Goal: Transaction & Acquisition: Purchase product/service

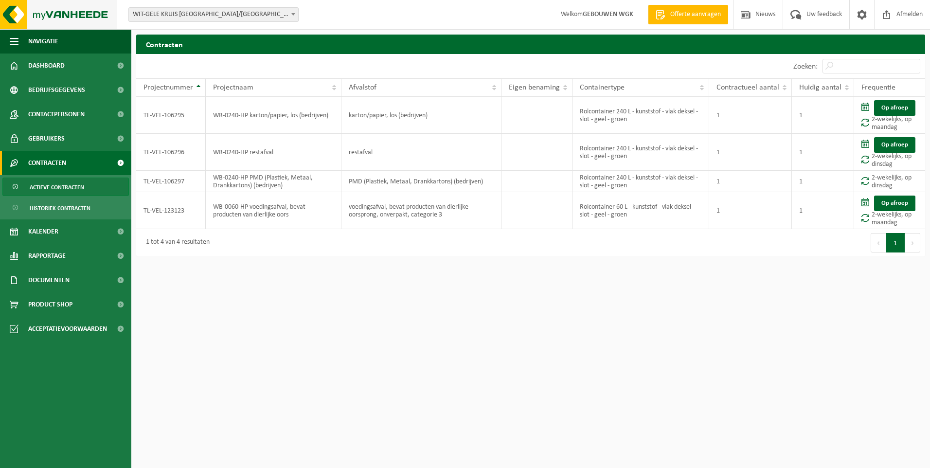
click at [85, 16] on img at bounding box center [58, 14] width 117 height 29
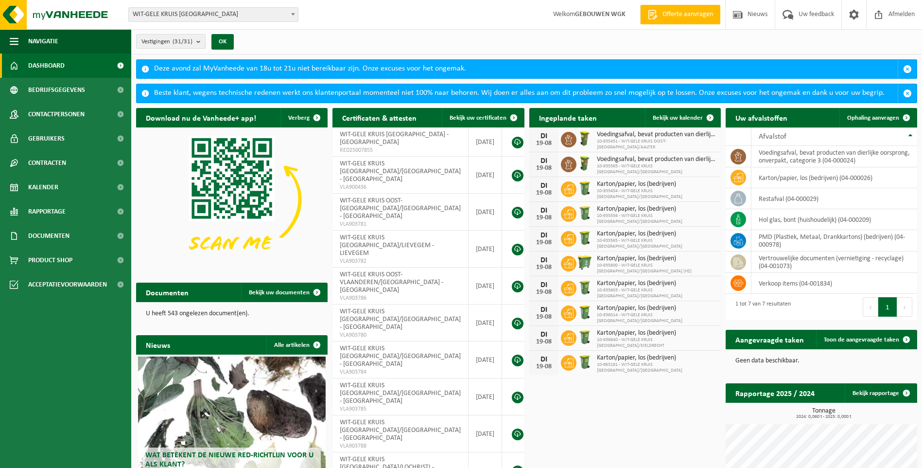
click at [233, 8] on span "WIT-GELE KRUIS [GEOGRAPHIC_DATA]" at bounding box center [213, 15] width 169 height 14
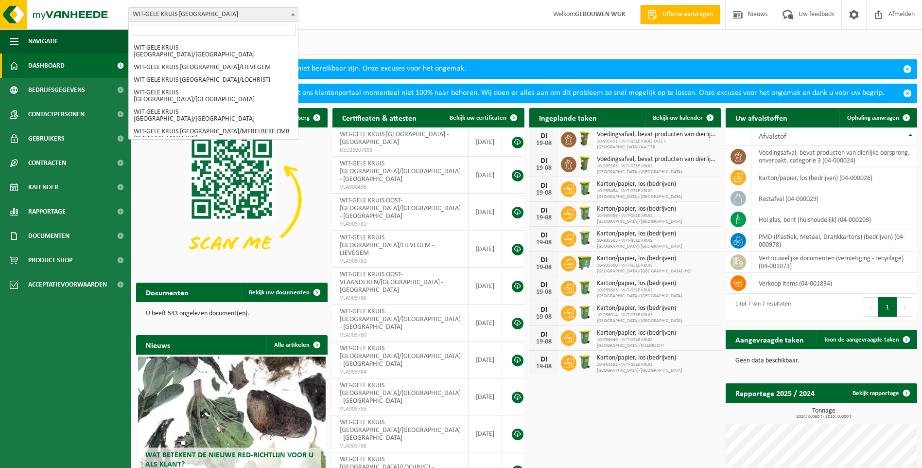
scroll to position [292, 0]
select select "136907"
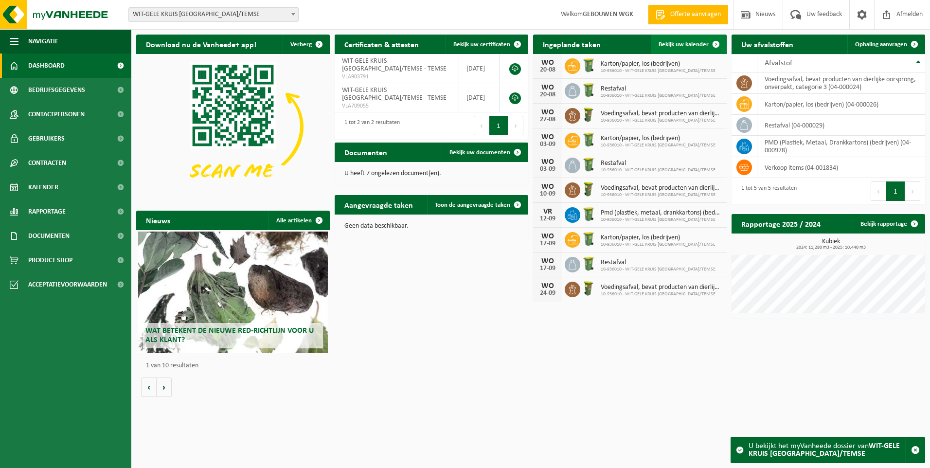
click at [680, 45] on span "Bekijk uw kalender" at bounding box center [683, 44] width 50 height 6
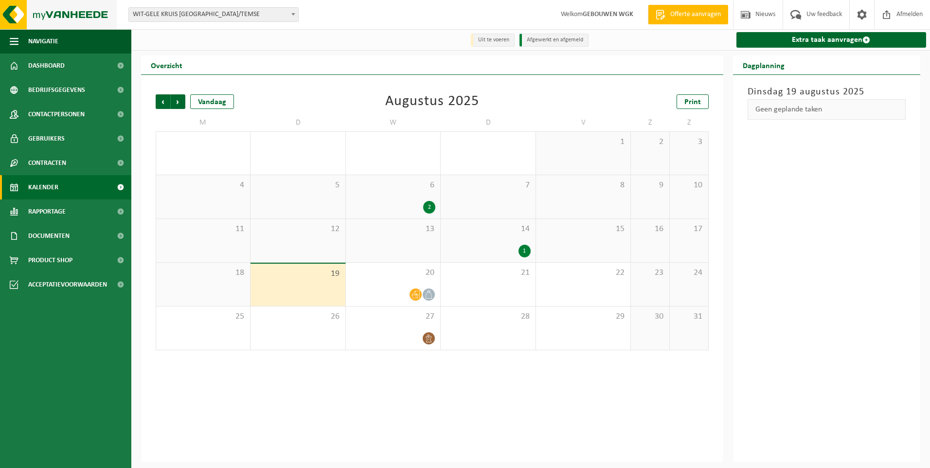
click at [72, 22] on img at bounding box center [58, 14] width 117 height 29
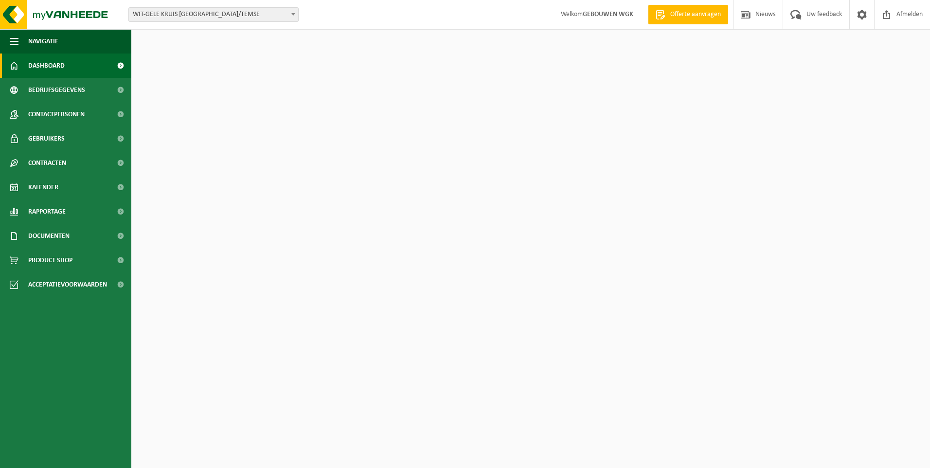
click at [496, 48] on div "Deze avond zal MyVanheede van 18u tot 21u niet bereikbaar zijn. Onze excuses vo…" at bounding box center [529, 44] width 751 height 18
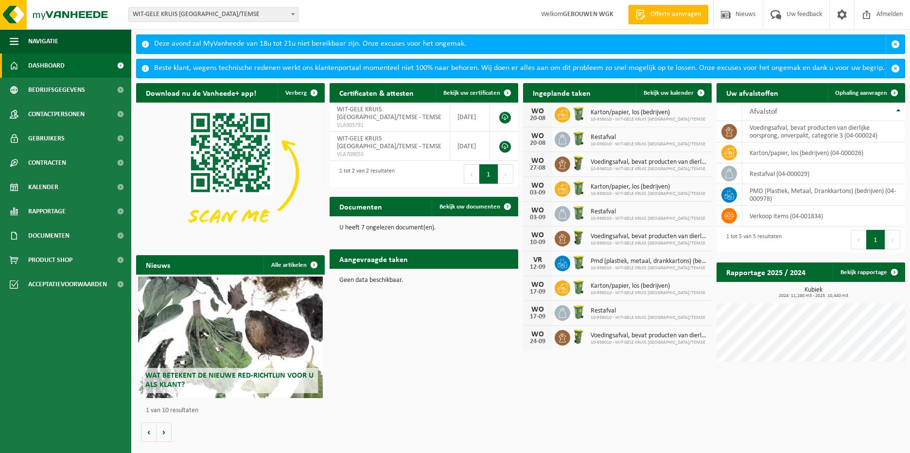
click at [288, 13] on span at bounding box center [293, 14] width 10 height 13
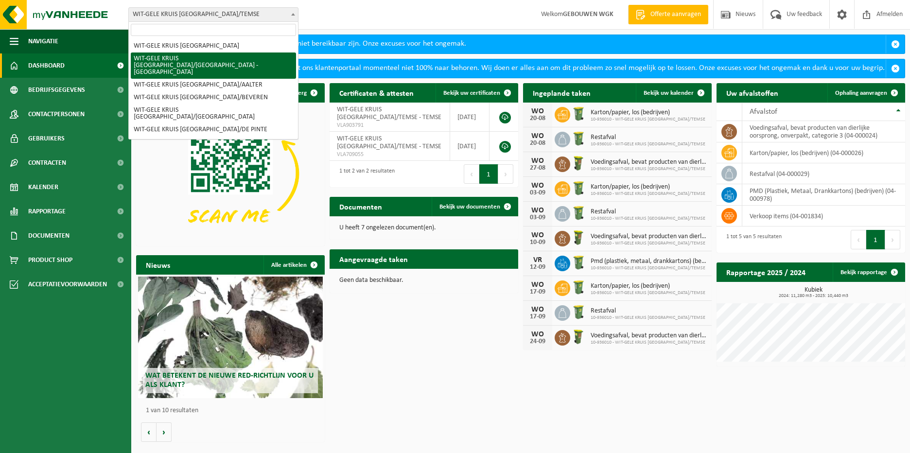
select select "136641"
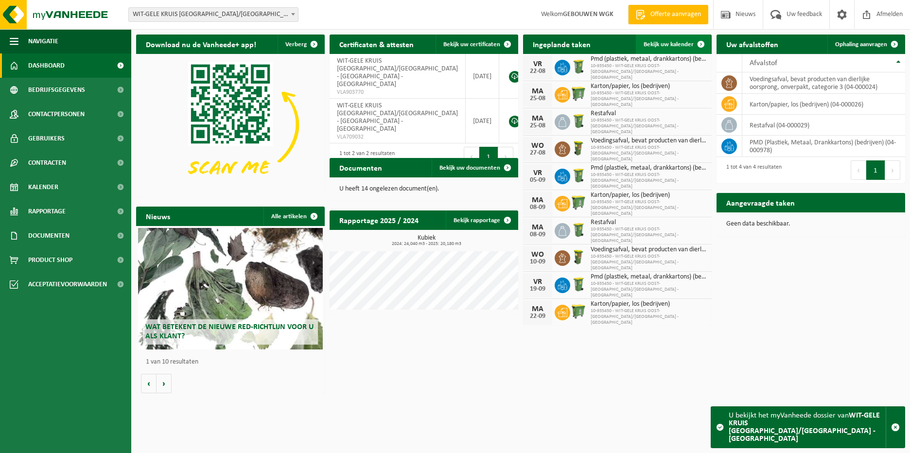
click at [647, 47] on span "Bekijk uw kalender" at bounding box center [669, 44] width 50 height 6
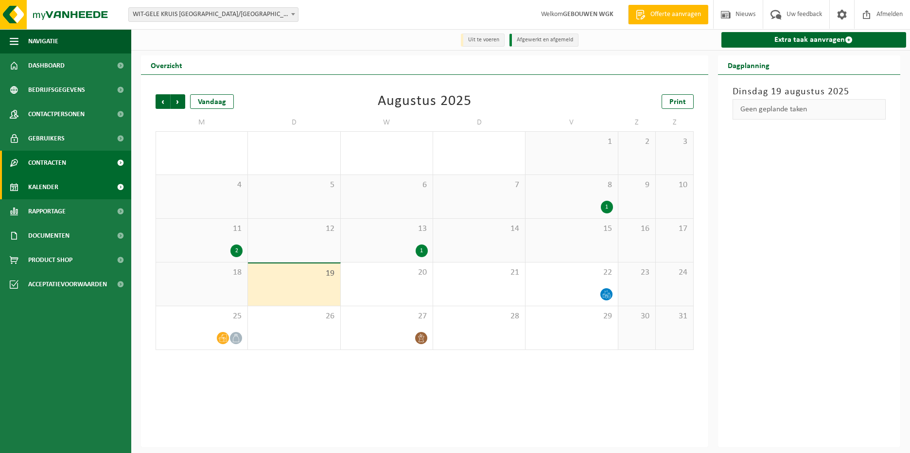
click at [76, 163] on link "Contracten" at bounding box center [65, 163] width 131 height 24
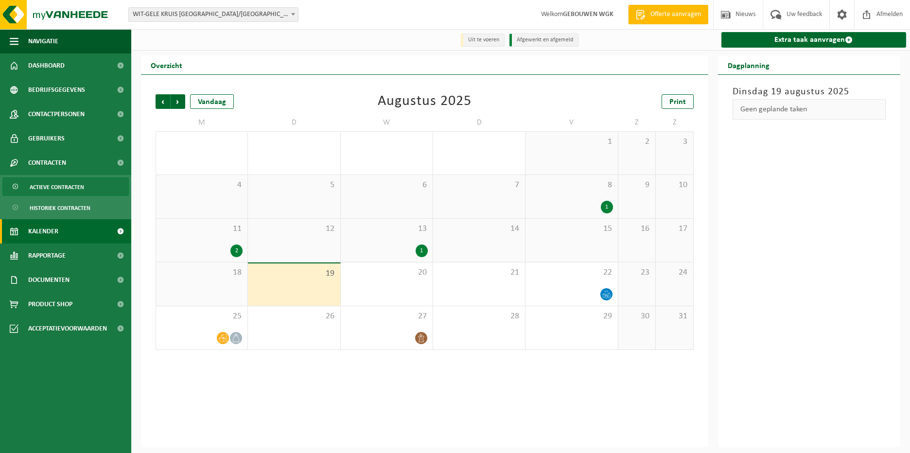
click at [80, 186] on span "Actieve contracten" at bounding box center [57, 187] width 54 height 18
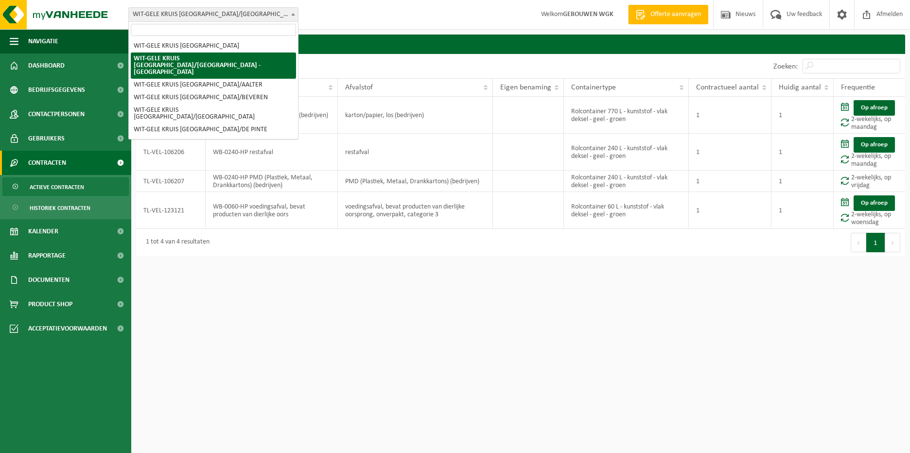
click at [292, 19] on span at bounding box center [293, 14] width 10 height 13
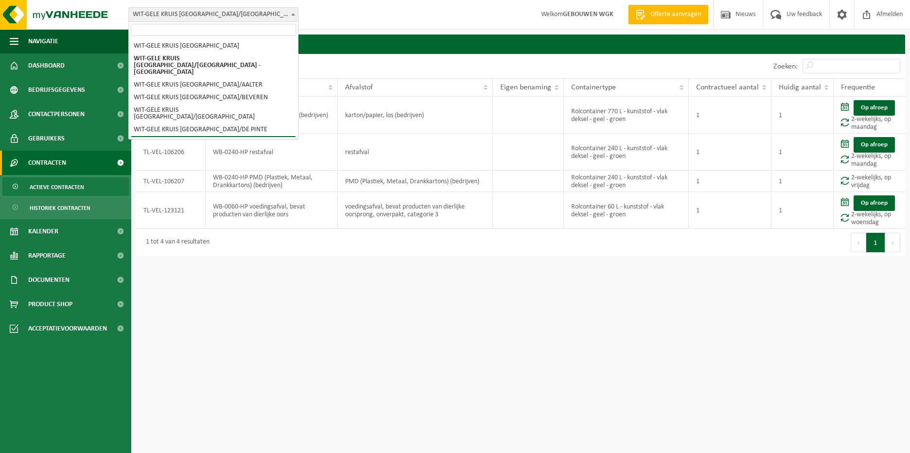
select select "136692"
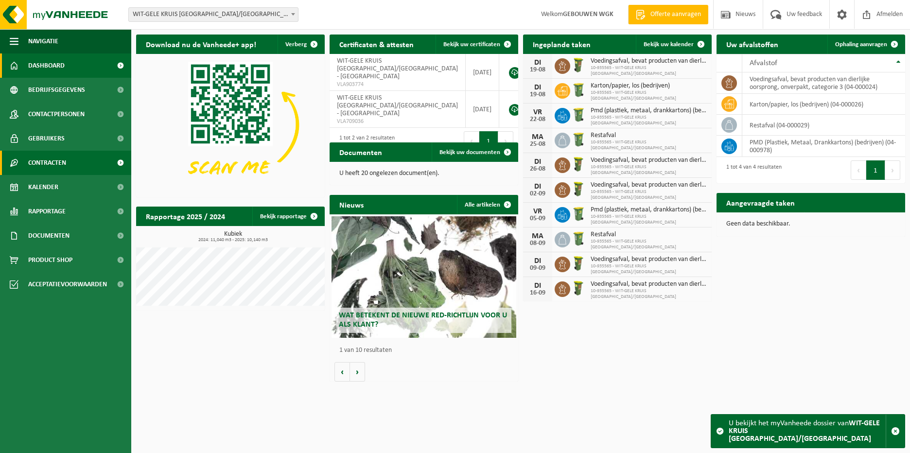
click at [64, 169] on span "Contracten" at bounding box center [47, 163] width 38 height 24
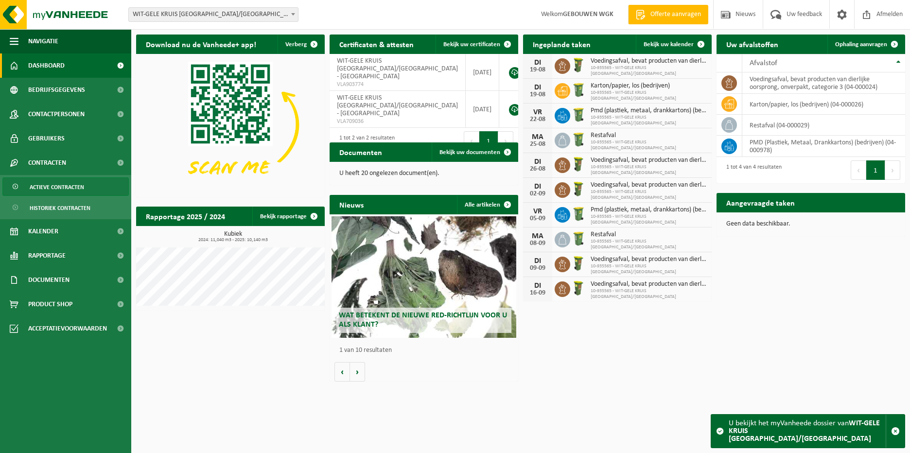
click at [65, 178] on span "Actieve contracten" at bounding box center [57, 187] width 54 height 18
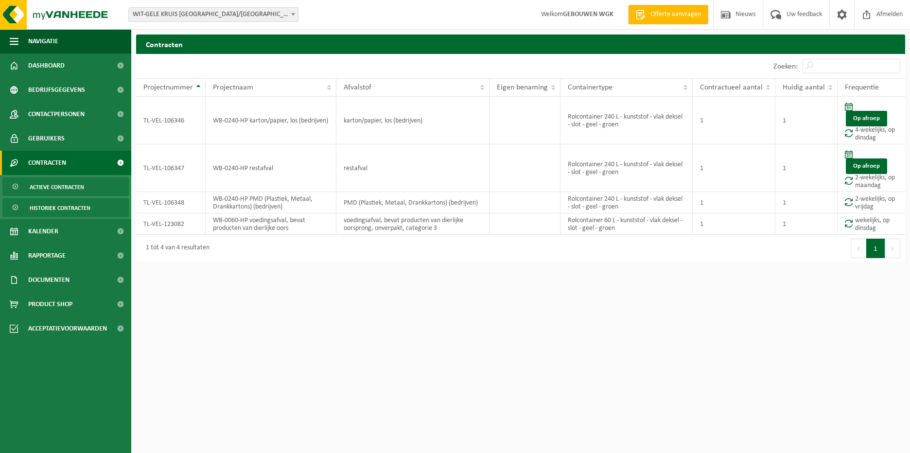
click at [70, 203] on span "Historiek contracten" at bounding box center [60, 208] width 61 height 18
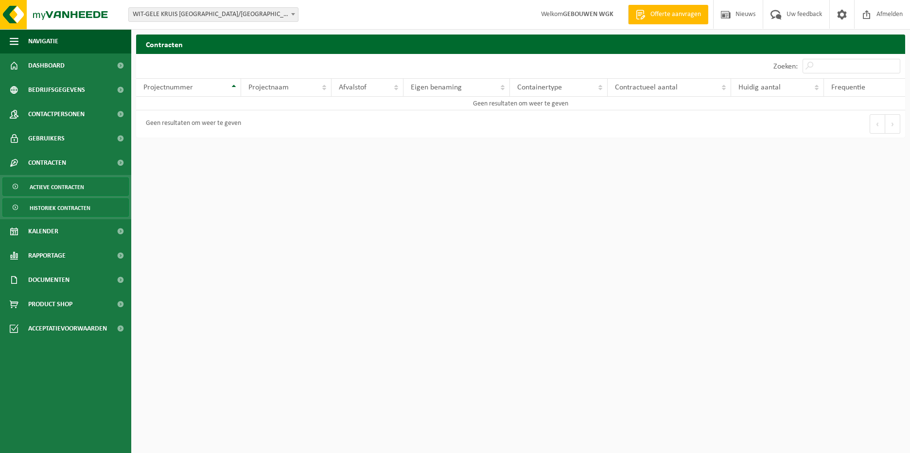
click at [69, 192] on span "Actieve contracten" at bounding box center [57, 187] width 54 height 18
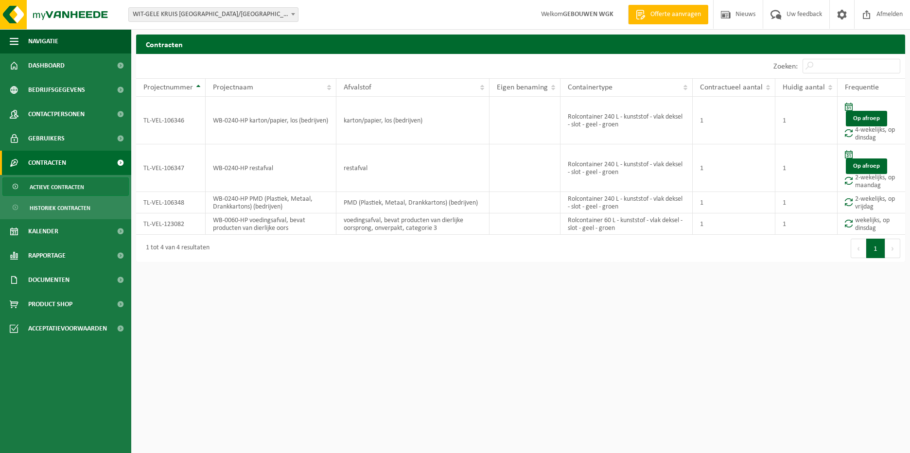
click at [286, 17] on span "WIT-GELE KRUIS [GEOGRAPHIC_DATA]/[GEOGRAPHIC_DATA]" at bounding box center [213, 15] width 169 height 14
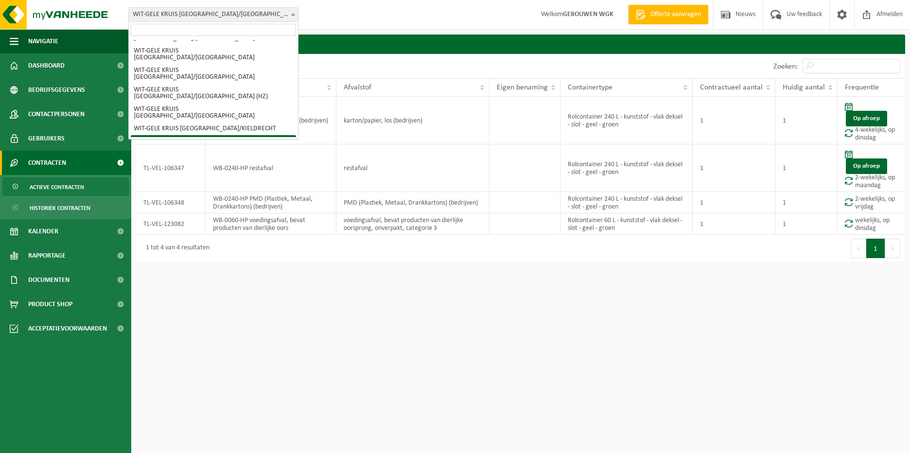
scroll to position [146, 0]
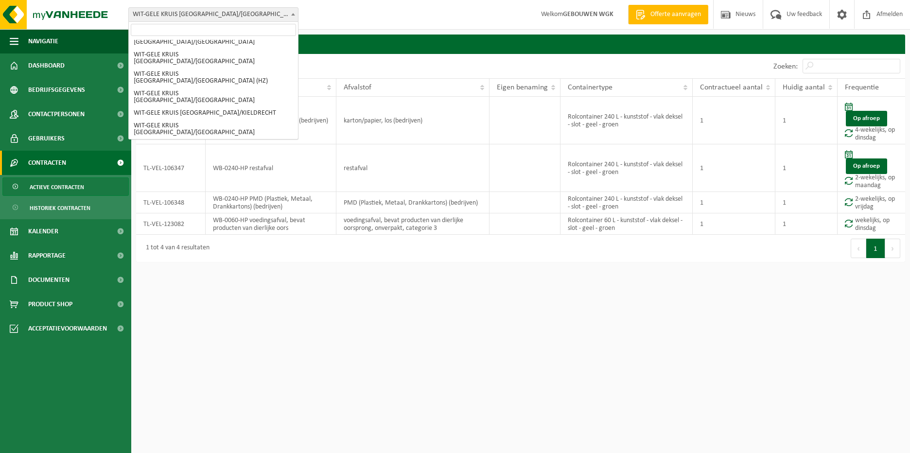
select select "136711"
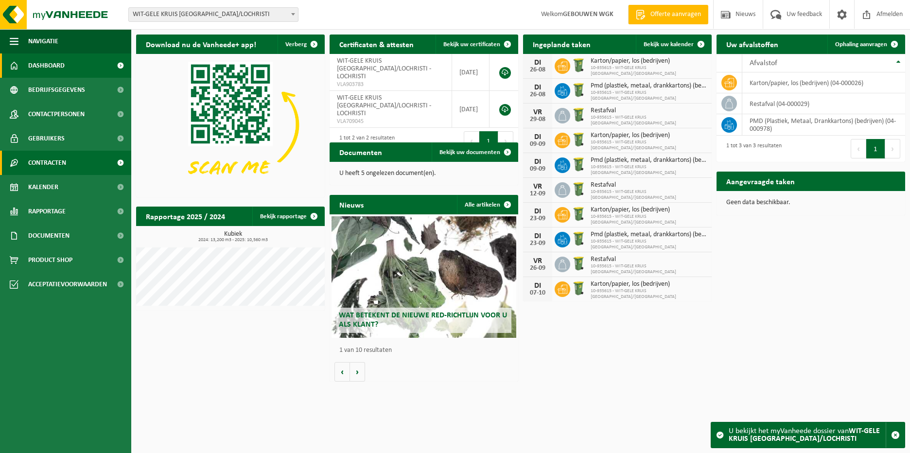
click at [106, 166] on link "Contracten" at bounding box center [65, 163] width 131 height 24
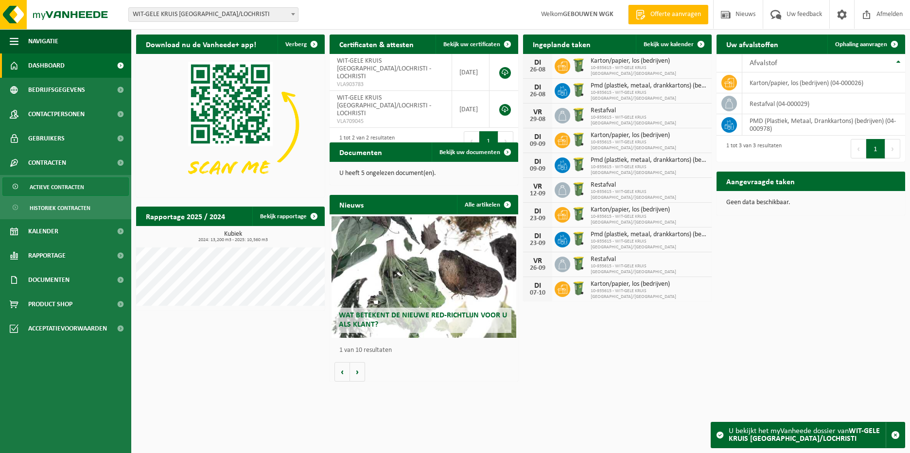
click at [86, 181] on link "Actieve contracten" at bounding box center [65, 186] width 126 height 18
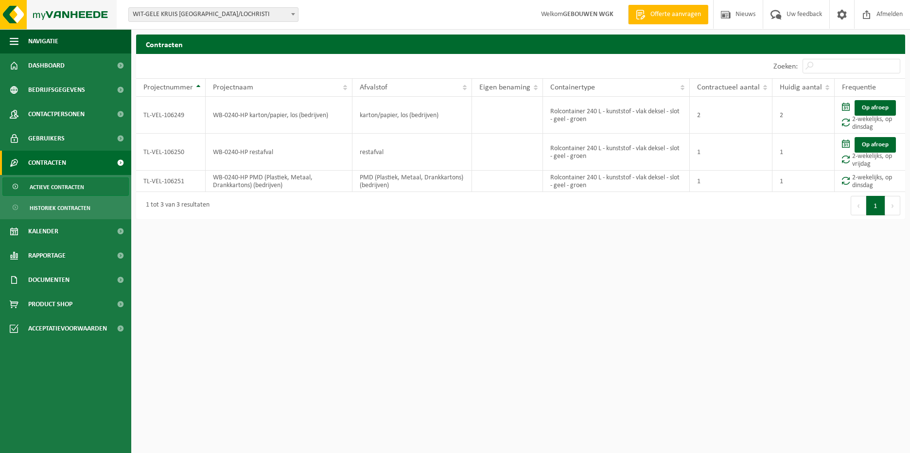
click at [66, 21] on img at bounding box center [58, 14] width 117 height 29
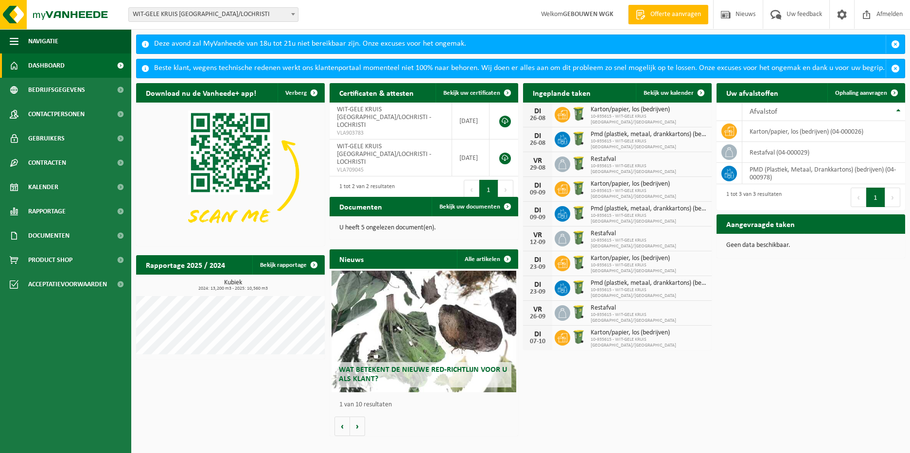
click at [258, 17] on span "WIT-GELE KRUIS [GEOGRAPHIC_DATA]/LOCHRISTI" at bounding box center [213, 15] width 169 height 14
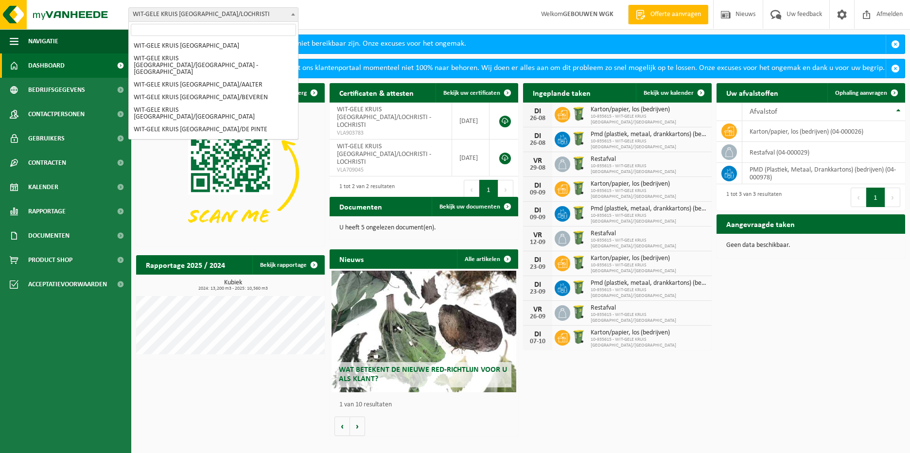
scroll to position [191, 0]
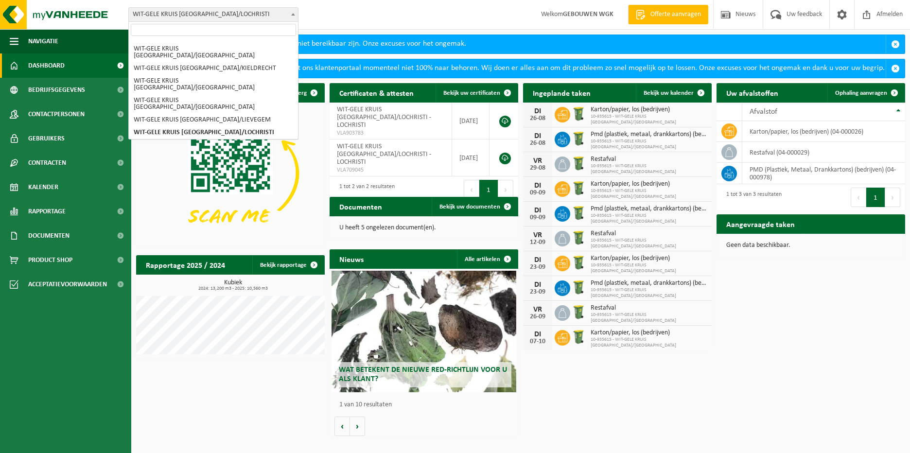
select select "136749"
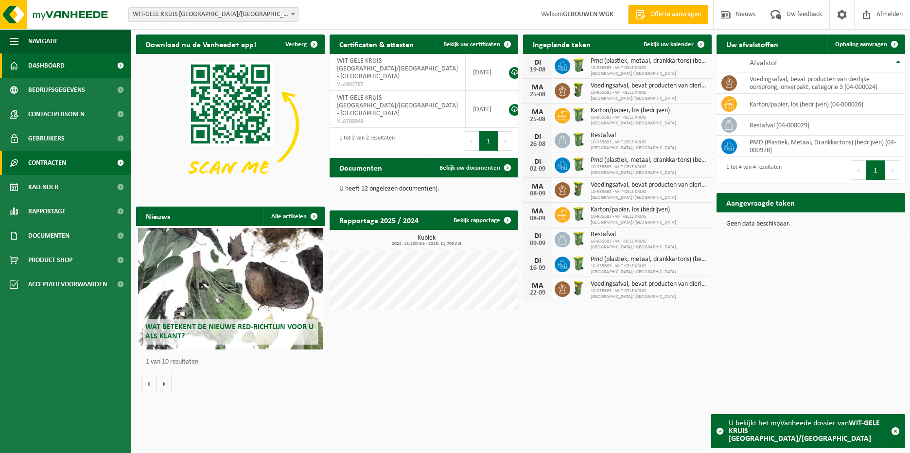
click at [64, 167] on span "Contracten" at bounding box center [47, 163] width 38 height 24
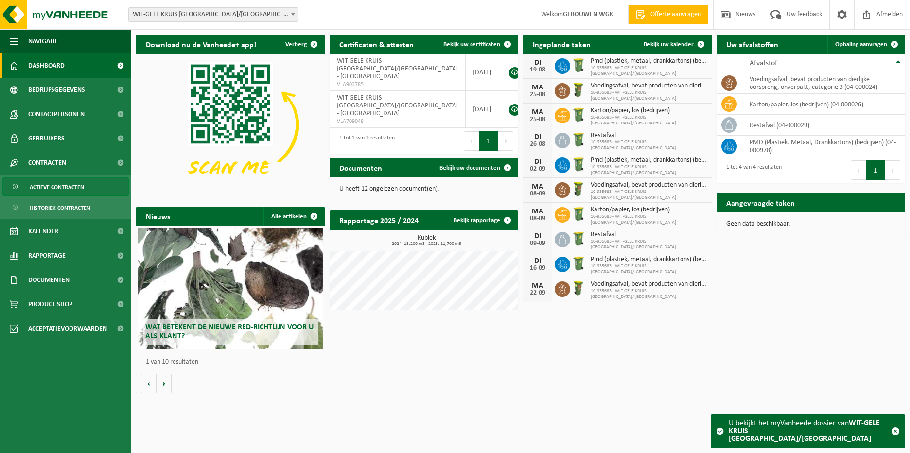
click at [64, 189] on span "Actieve contracten" at bounding box center [57, 187] width 54 height 18
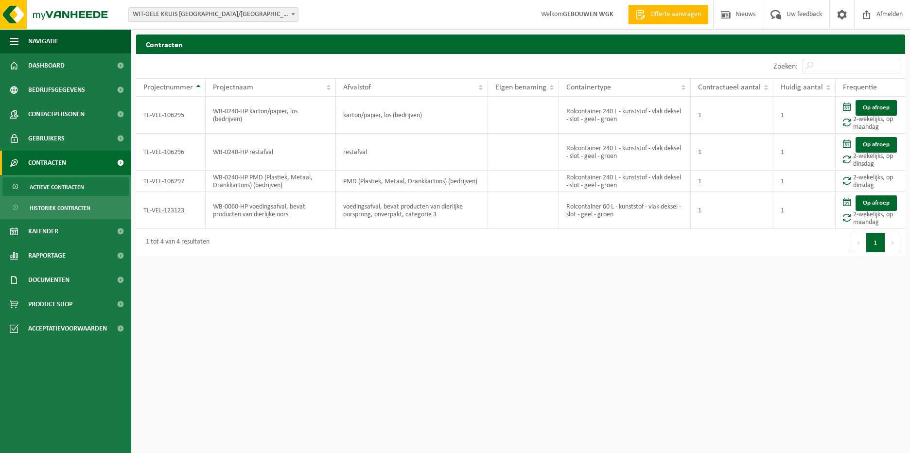
click at [289, 13] on span at bounding box center [293, 14] width 10 height 13
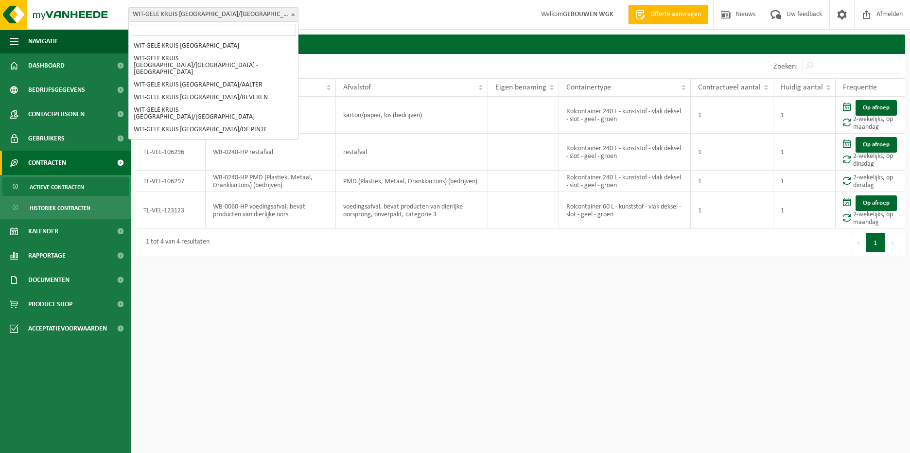
scroll to position [216, 0]
select select "136916"
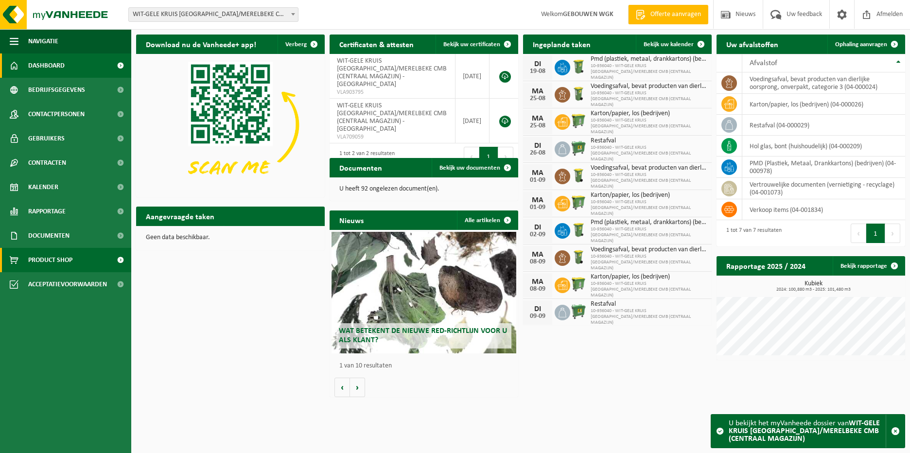
click at [77, 258] on link "Product Shop" at bounding box center [65, 260] width 131 height 24
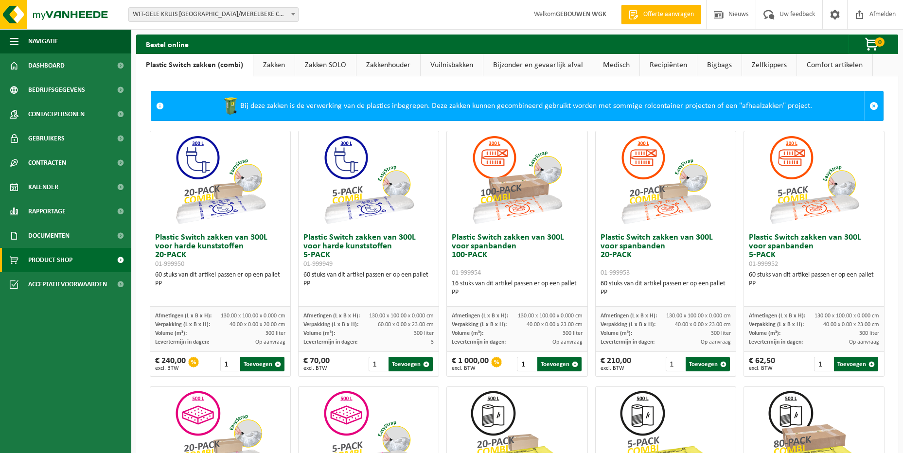
click at [460, 64] on link "Vuilnisbakken" at bounding box center [452, 65] width 62 height 22
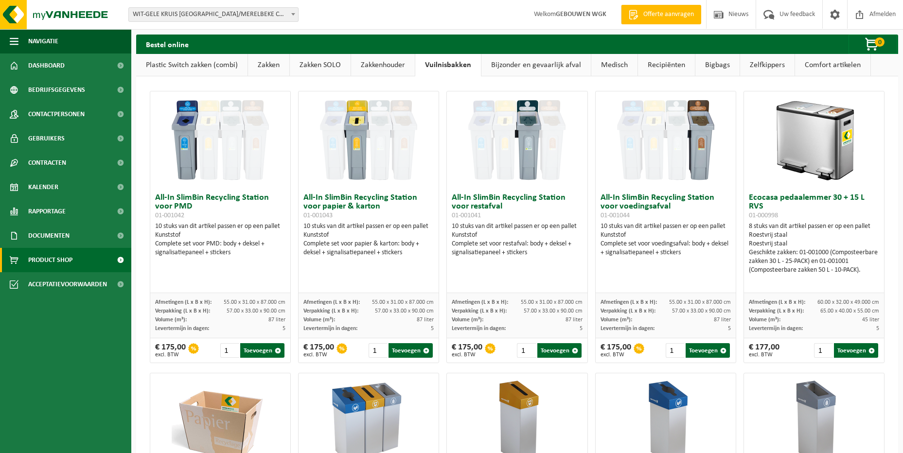
click at [394, 64] on link "Zakkenhouder" at bounding box center [383, 65] width 64 height 22
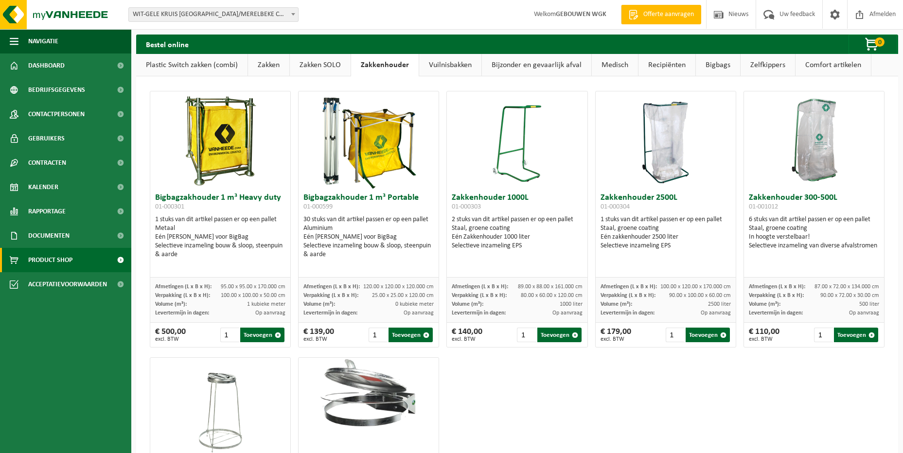
click at [343, 64] on link "Zakken SOLO" at bounding box center [320, 65] width 61 height 22
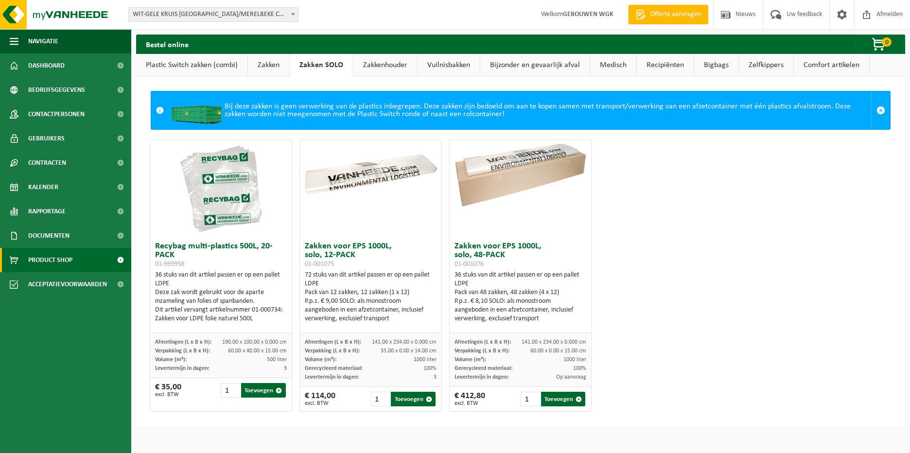
click at [267, 70] on link "Zakken" at bounding box center [268, 65] width 41 height 22
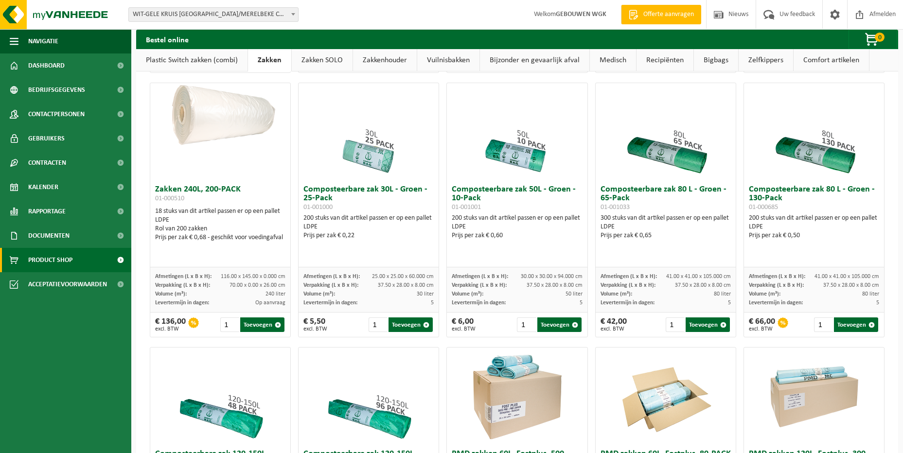
scroll to position [292, 0]
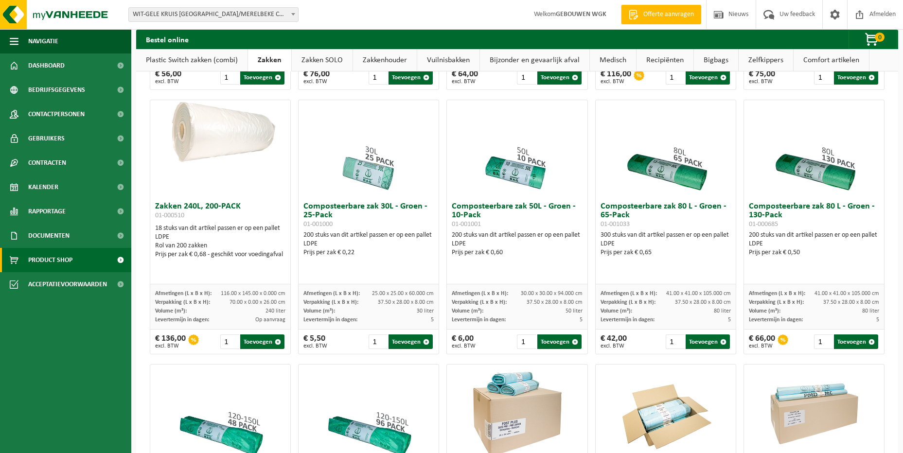
click at [611, 210] on h3 "Composteerbare zak 80 L - Groen - 65-Pack 01-001033" at bounding box center [665, 215] width 130 height 26
click at [697, 337] on button "Toevoegen" at bounding box center [707, 341] width 44 height 15
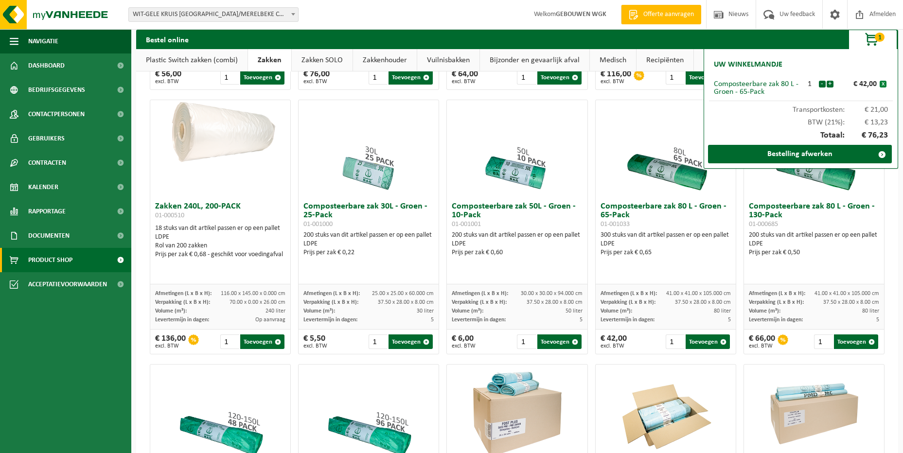
click at [883, 87] on button "x" at bounding box center [882, 84] width 7 height 7
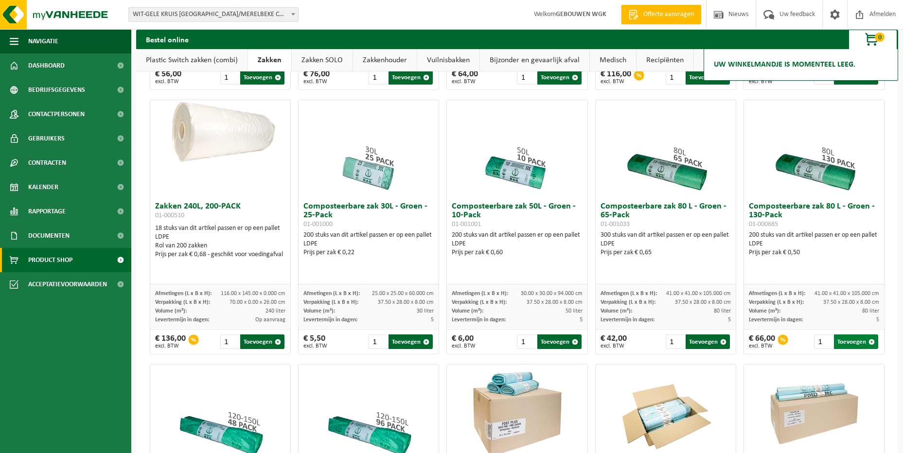
click at [842, 337] on button "Toevoegen" at bounding box center [856, 341] width 44 height 15
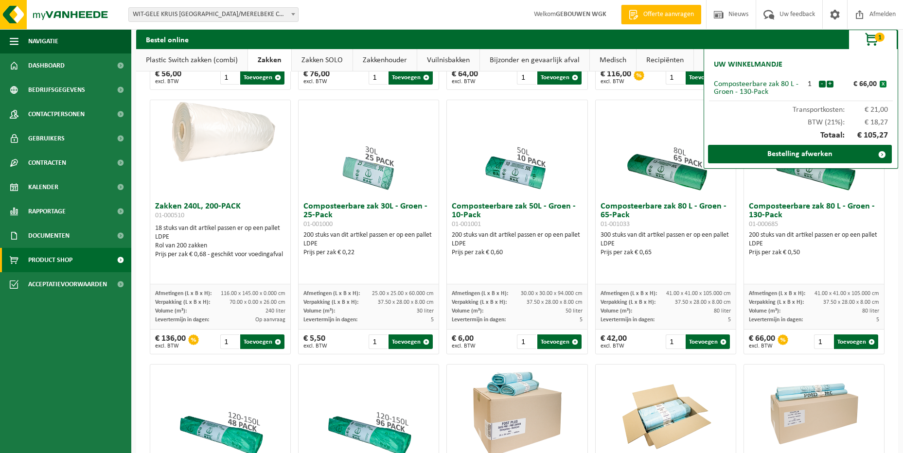
click at [884, 87] on button "x" at bounding box center [882, 84] width 7 height 7
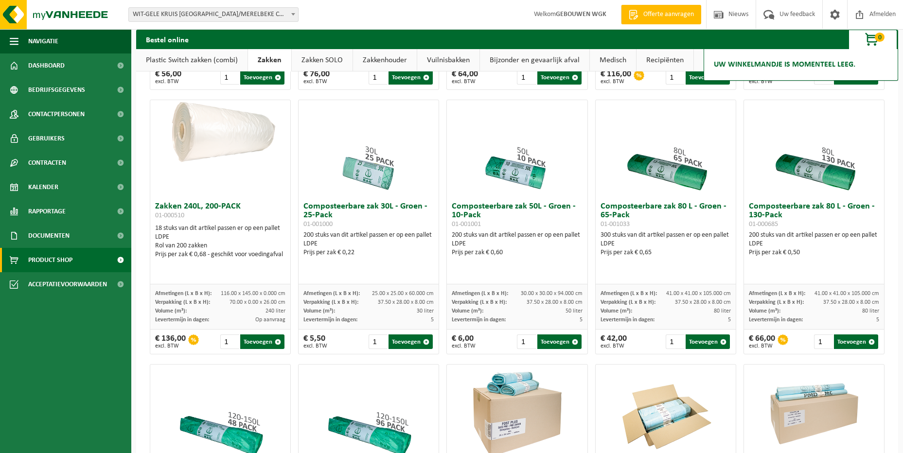
click at [777, 339] on div at bounding box center [782, 339] width 11 height 11
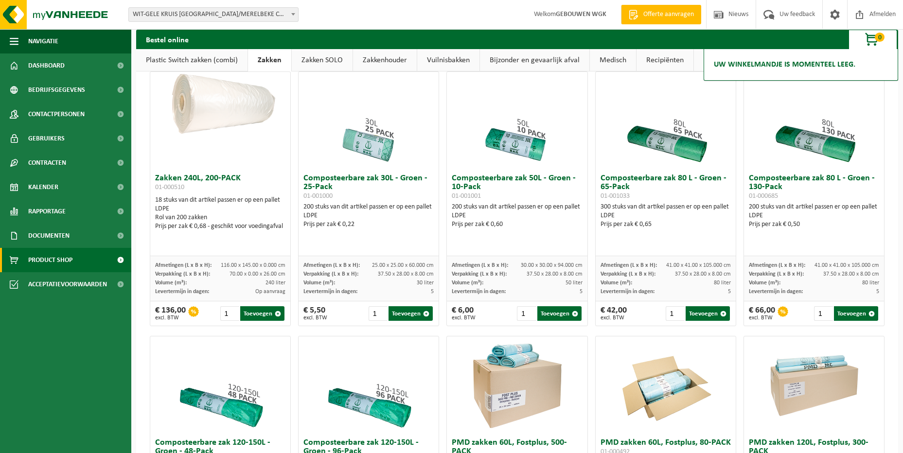
scroll to position [194, 0]
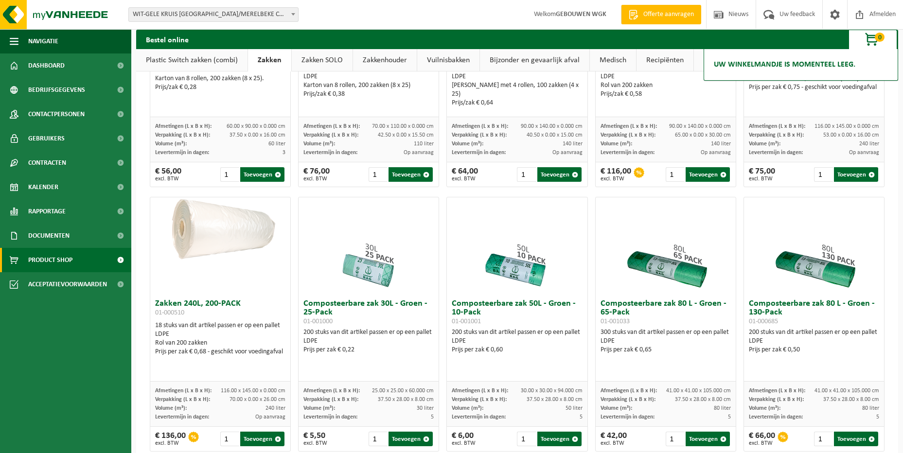
click at [597, 65] on link "Medisch" at bounding box center [613, 60] width 46 height 22
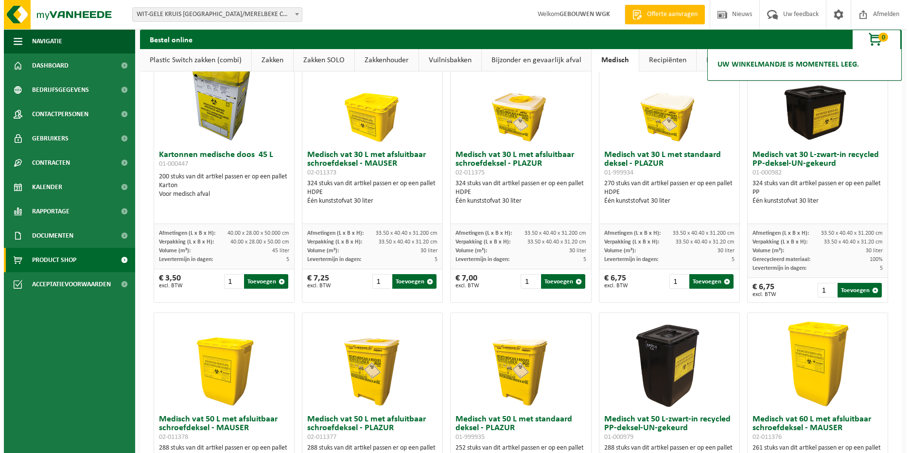
scroll to position [0, 0]
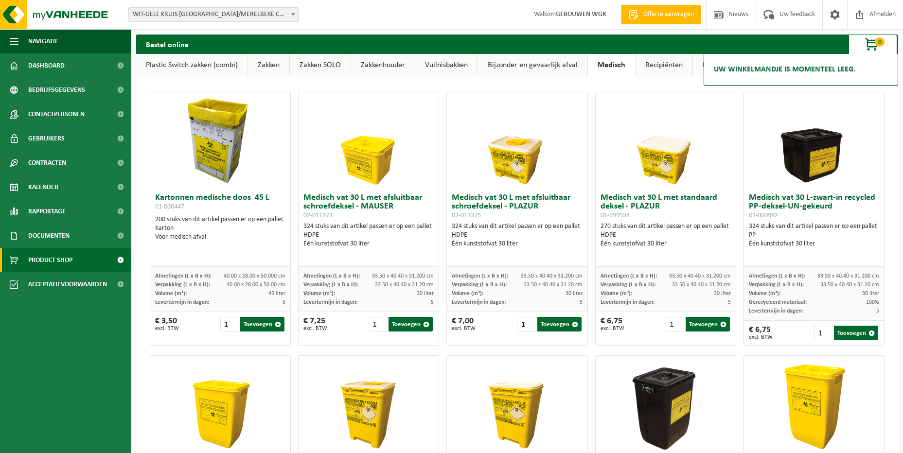
click at [651, 61] on link "Recipiënten" at bounding box center [663, 65] width 57 height 22
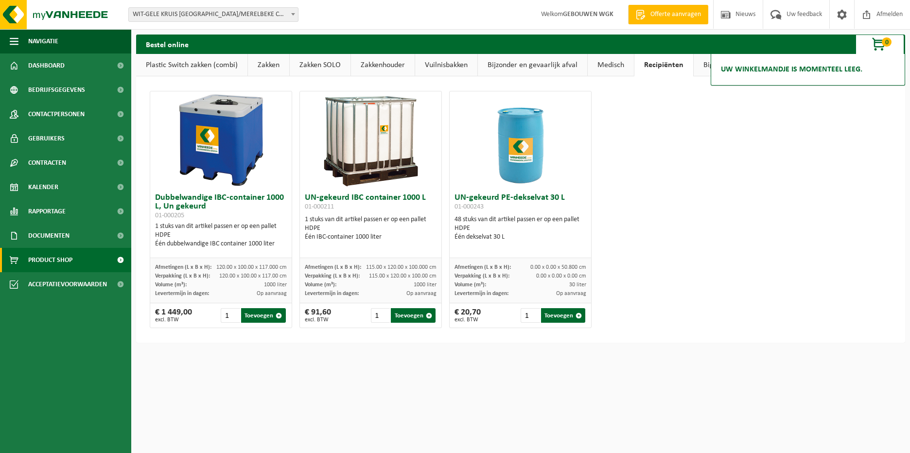
click at [834, 152] on div "Dubbelwandige IBC-container 1000 L, Un gekeurd 01-000205 1 stuks van dit artike…" at bounding box center [521, 209] width 750 height 247
click at [699, 67] on link "Bigbags" at bounding box center [716, 65] width 44 height 22
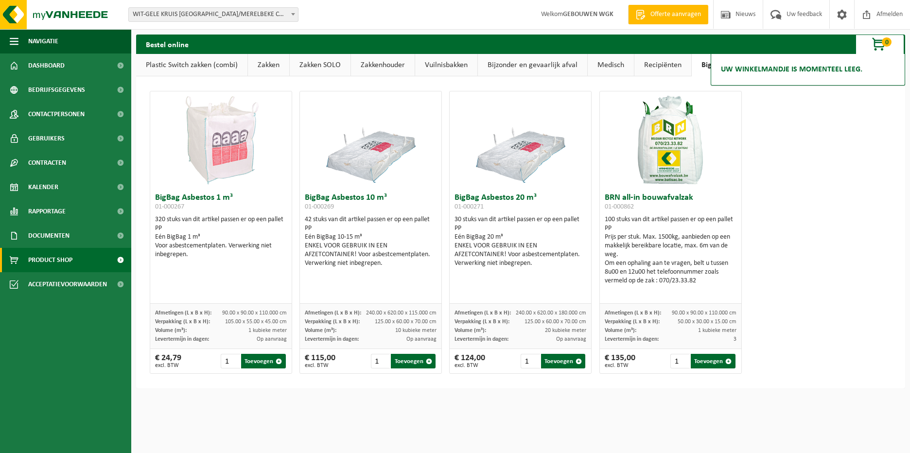
click at [879, 44] on span "button" at bounding box center [879, 44] width 49 height 19
click at [769, 69] on link "Zelfkippers" at bounding box center [764, 65] width 54 height 22
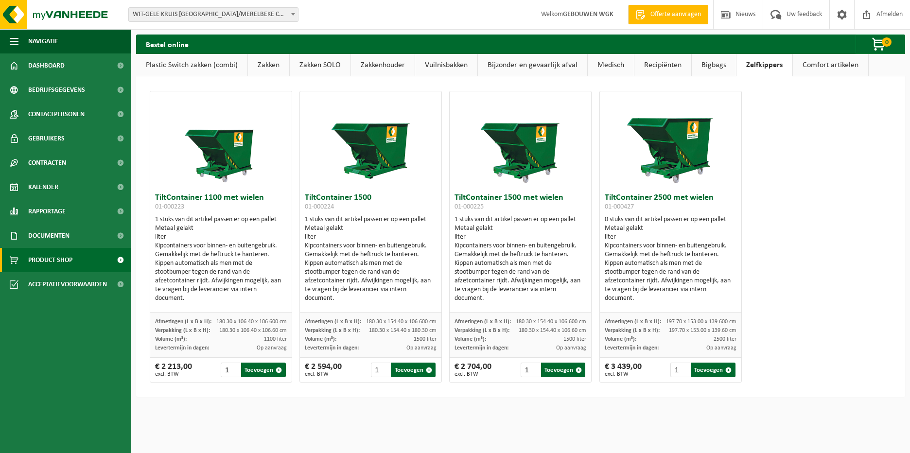
click at [817, 68] on link "Comfort artikelen" at bounding box center [830, 65] width 75 height 22
